Goal: Task Accomplishment & Management: Manage account settings

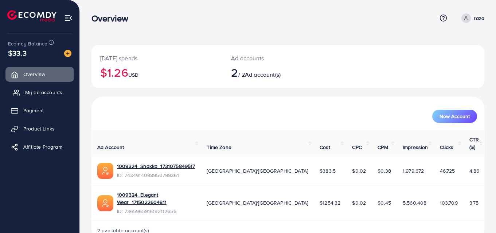
click at [44, 93] on span "My ad accounts" at bounding box center [43, 92] width 37 height 7
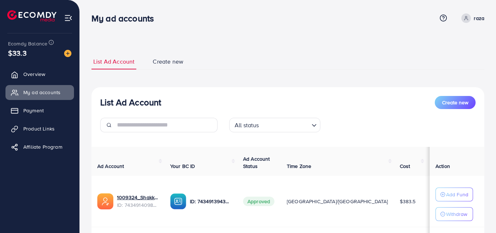
scroll to position [100, 0]
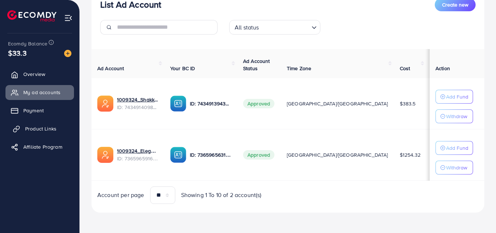
click at [39, 131] on span "Product Links" at bounding box center [40, 128] width 31 height 7
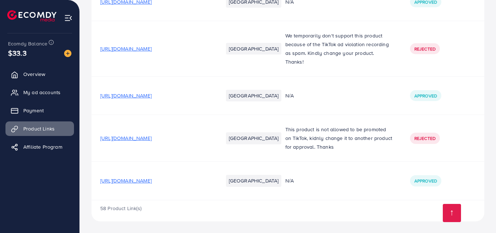
scroll to position [2306, 0]
click at [151, 182] on span "[URL][DOMAIN_NAME]" at bounding box center [125, 180] width 51 height 7
click at [35, 90] on span "My ad accounts" at bounding box center [43, 92] width 37 height 7
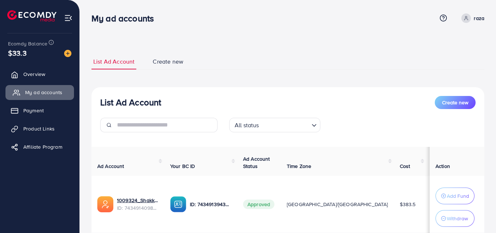
scroll to position [111, 0]
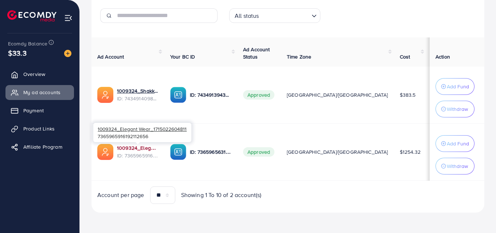
click at [139, 146] on link "1009324_Elegant Wear_1715022604811" at bounding box center [138, 148] width 42 height 7
